Goal: Navigation & Orientation: Find specific page/section

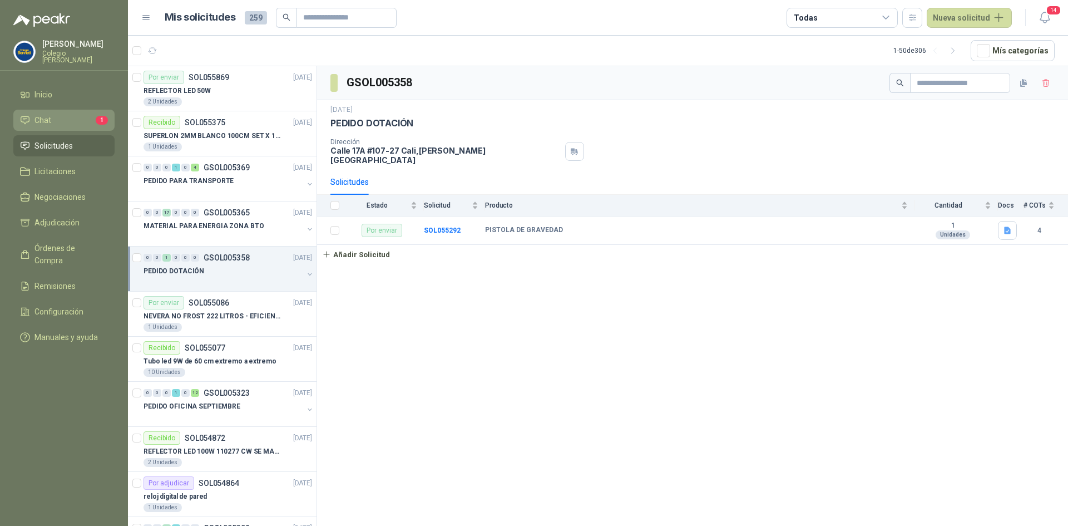
click at [75, 114] on li "Chat 1" at bounding box center [64, 120] width 88 height 12
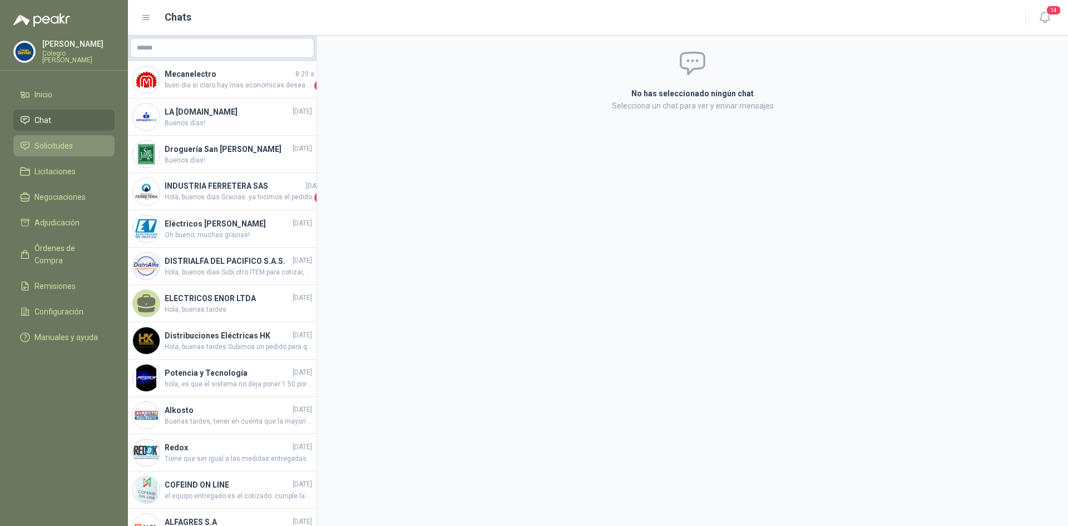
click at [68, 140] on span "Solicitudes" at bounding box center [53, 146] width 38 height 12
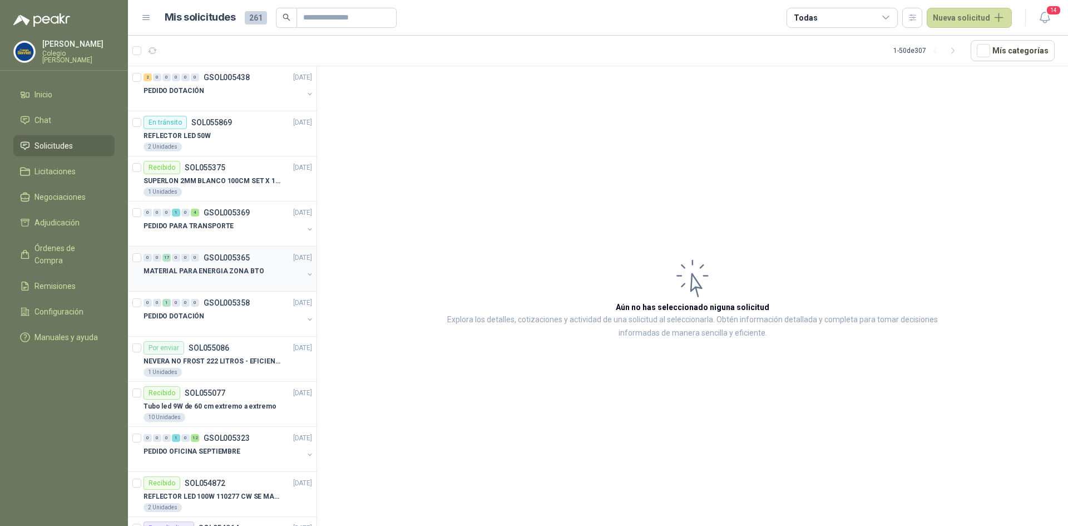
click at [218, 279] on div at bounding box center [224, 282] width 160 height 9
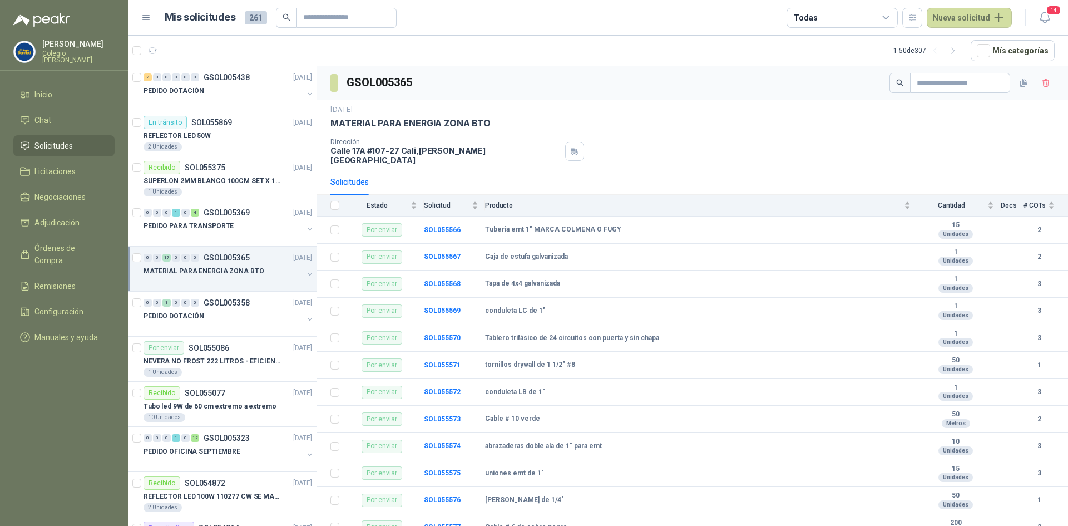
click at [654, 150] on div "Dirección [STREET_ADDRESS][PERSON_NAME]" at bounding box center [692, 151] width 724 height 27
click at [66, 245] on span "Órdenes de Compra" at bounding box center [69, 254] width 70 height 24
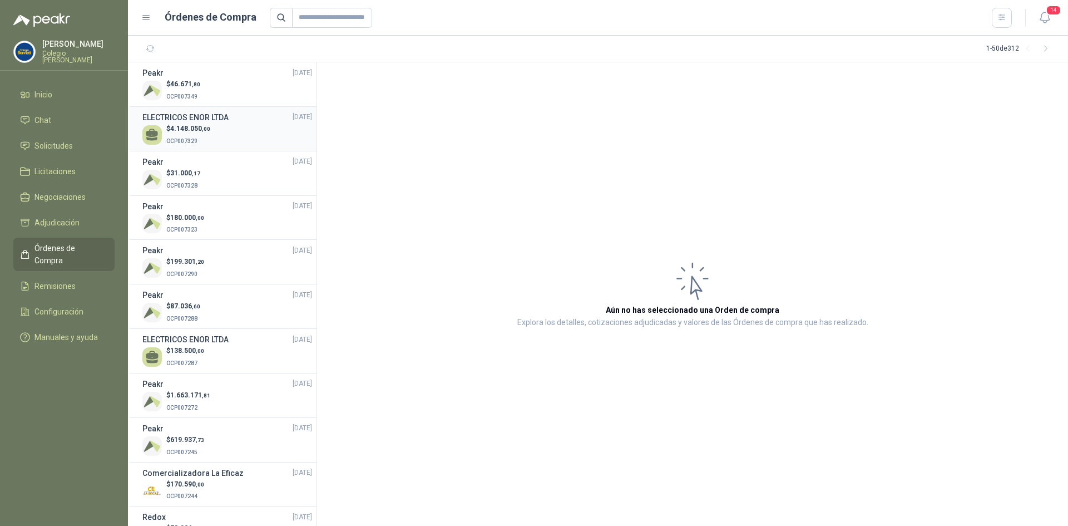
click at [221, 128] on div "$ 4.148.050 ,00 OCP007329" at bounding box center [227, 135] width 170 height 23
